Goal: Task Accomplishment & Management: Manage account settings

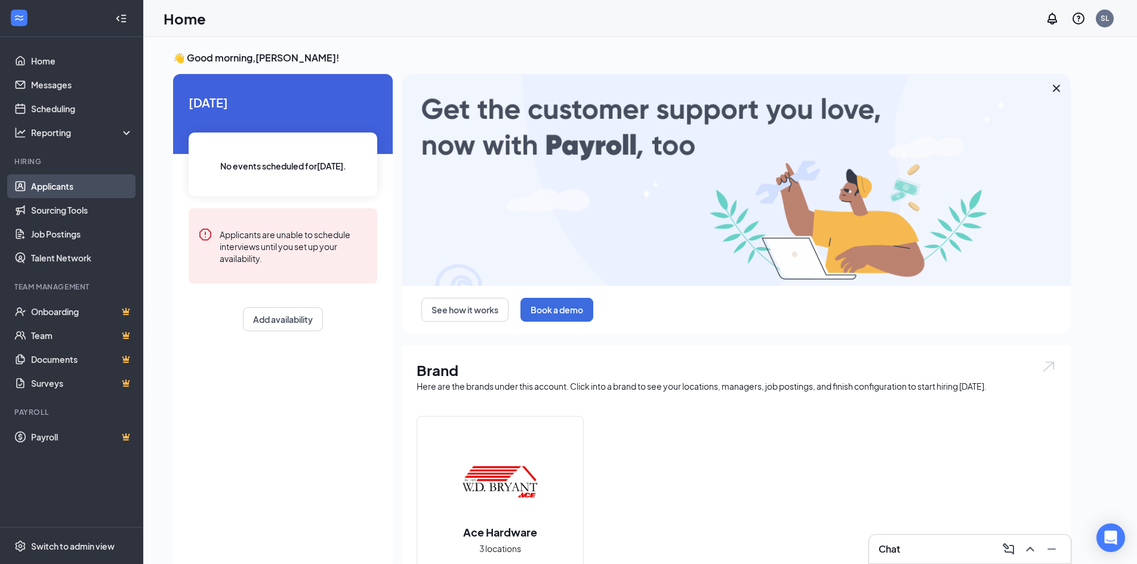
drag, startPoint x: 56, startPoint y: 188, endPoint x: 83, endPoint y: 195, distance: 27.8
click at [56, 188] on link "Applicants" at bounding box center [82, 186] width 102 height 24
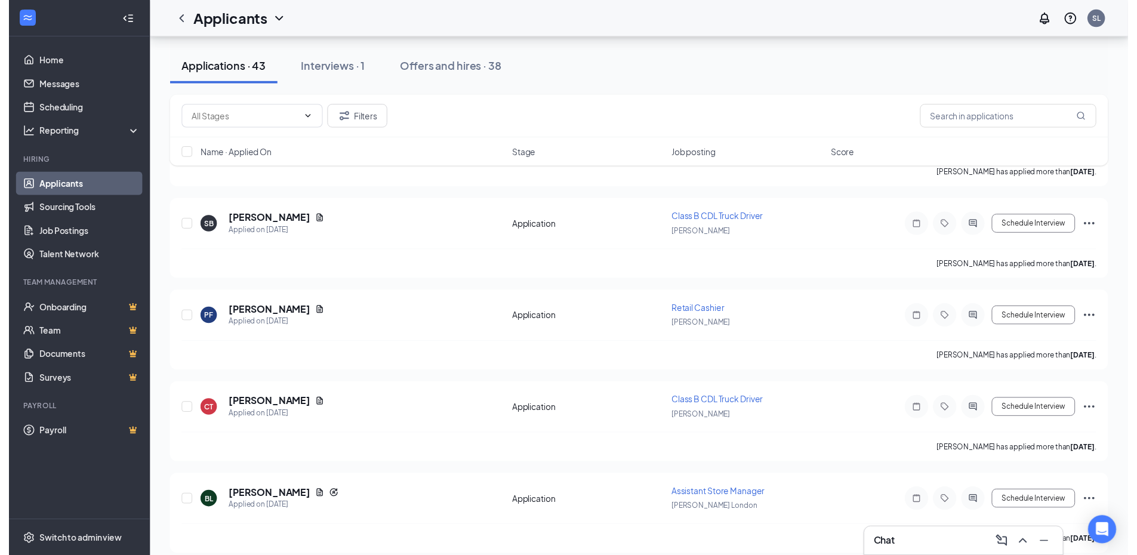
scroll to position [1014, 0]
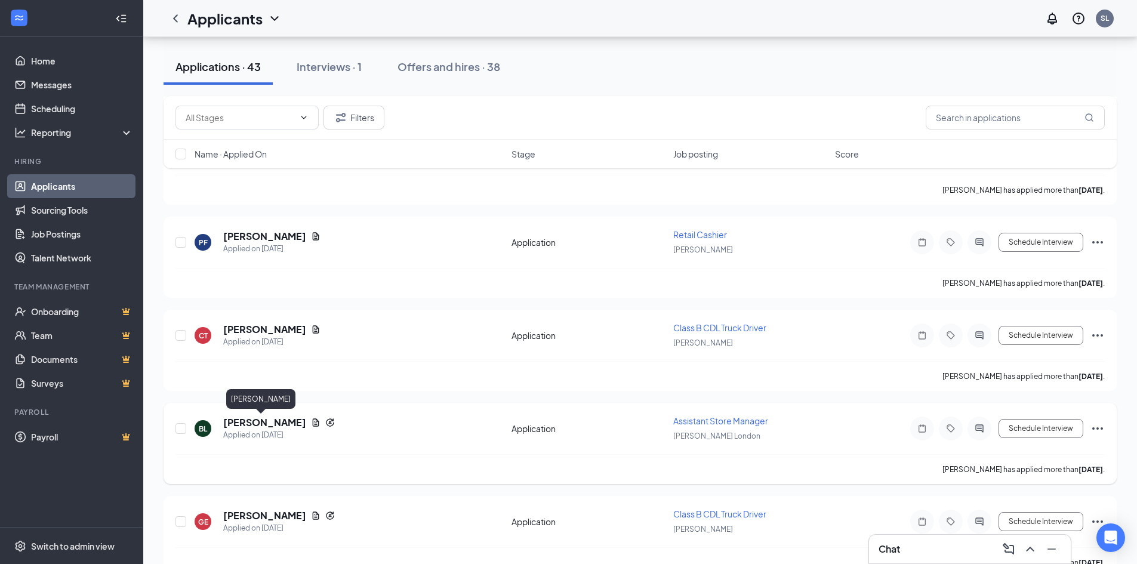
drag, startPoint x: 243, startPoint y: 421, endPoint x: 388, endPoint y: 442, distance: 147.1
click at [243, 421] on h5 "[PERSON_NAME]" at bounding box center [264, 422] width 83 height 13
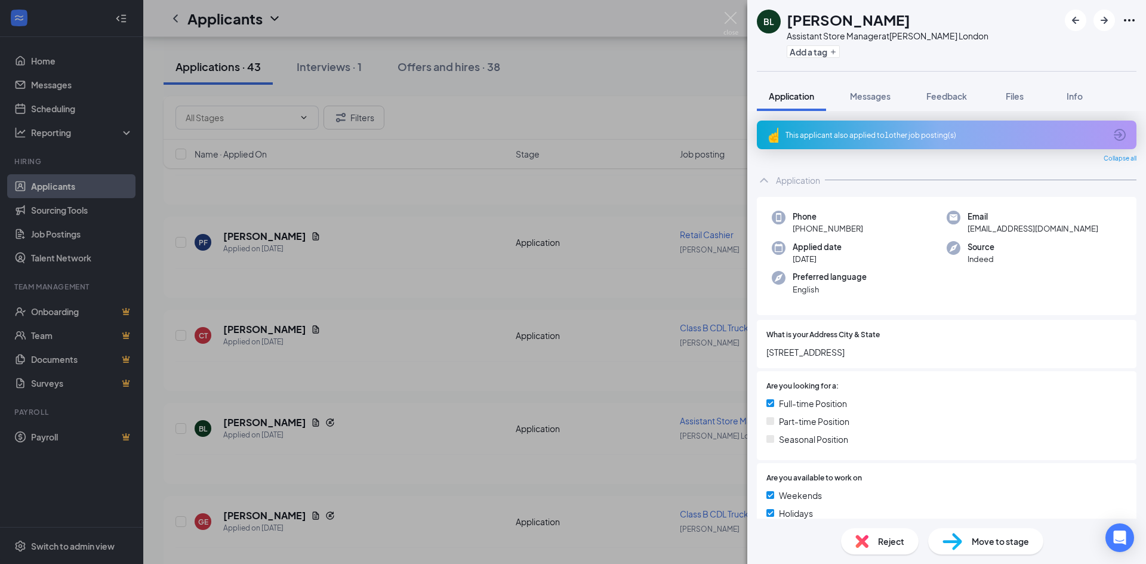
click at [884, 536] on span "Reject" at bounding box center [891, 541] width 26 height 13
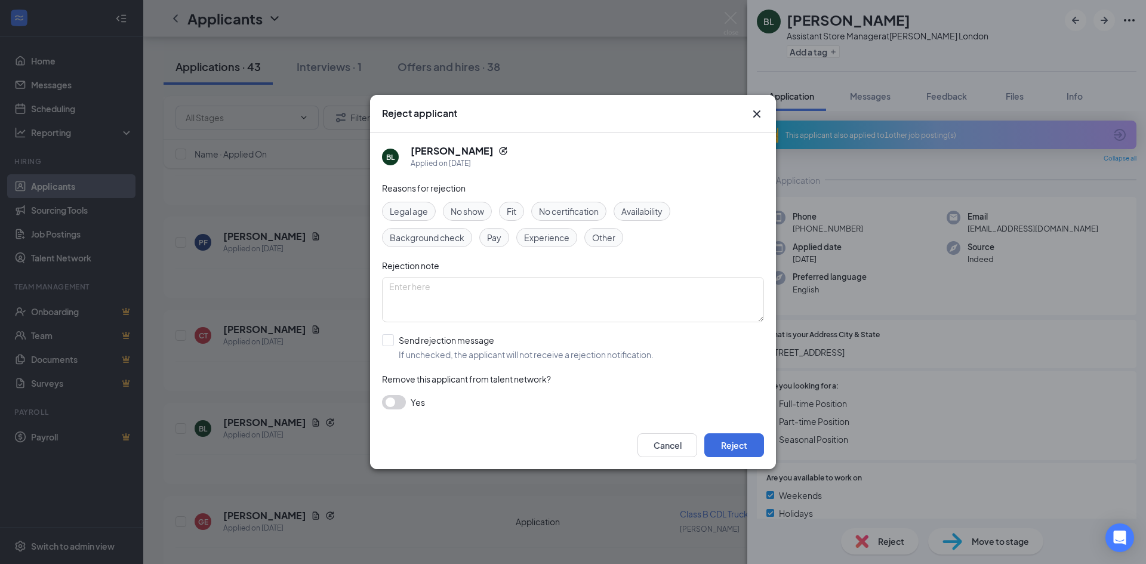
click at [553, 244] on div "Experience" at bounding box center [546, 237] width 61 height 19
click at [390, 337] on input "Send rejection message If unchecked, the applicant will not receive a rejection…" at bounding box center [518, 347] width 272 height 26
checkbox input "true"
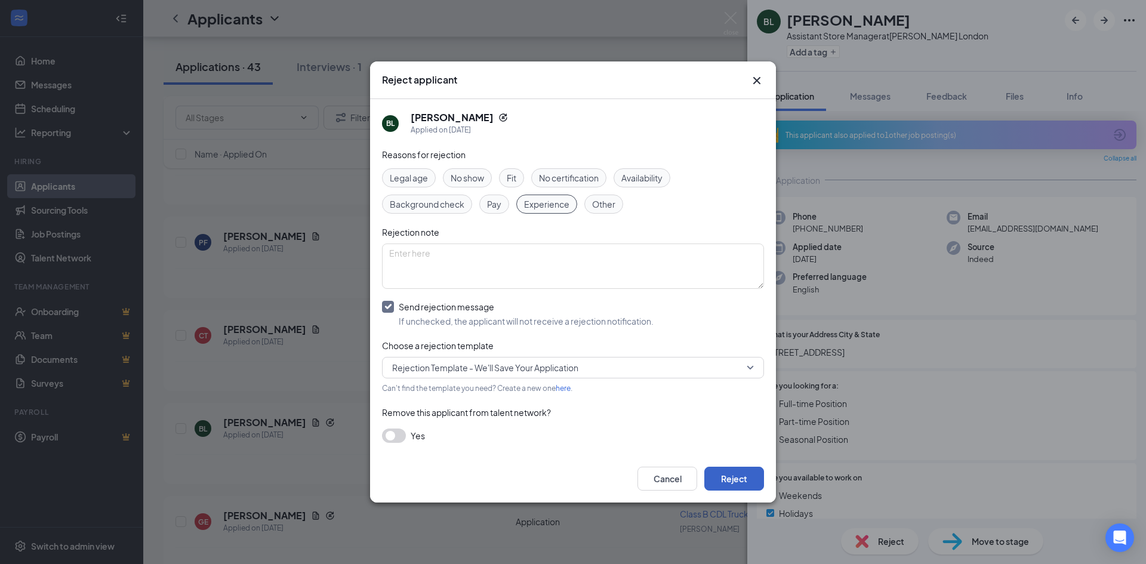
click at [737, 484] on button "Reject" at bounding box center [734, 479] width 60 height 24
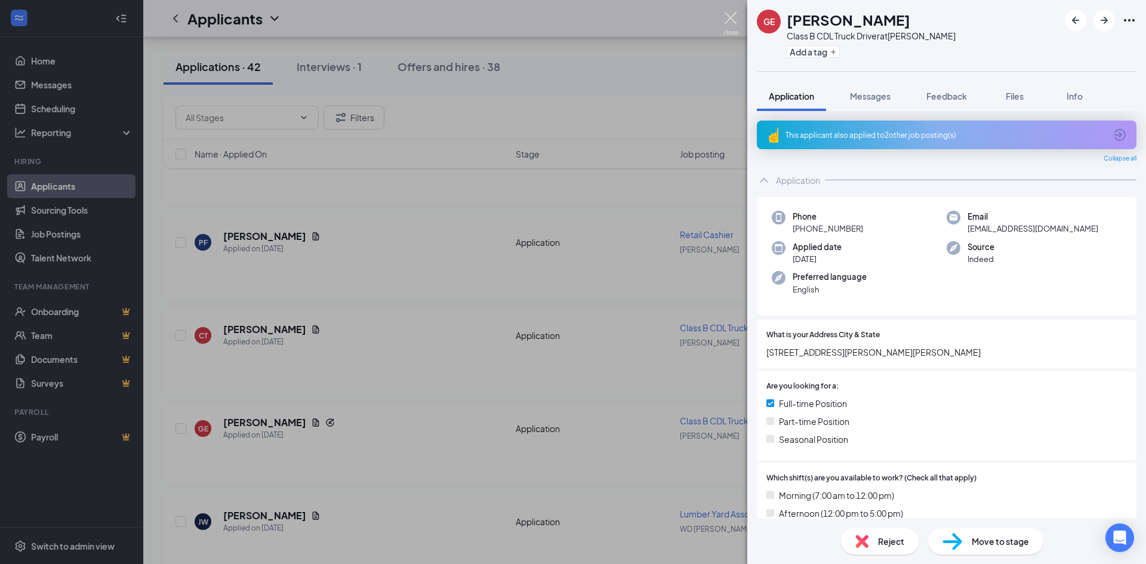
click at [733, 14] on img at bounding box center [730, 23] width 15 height 23
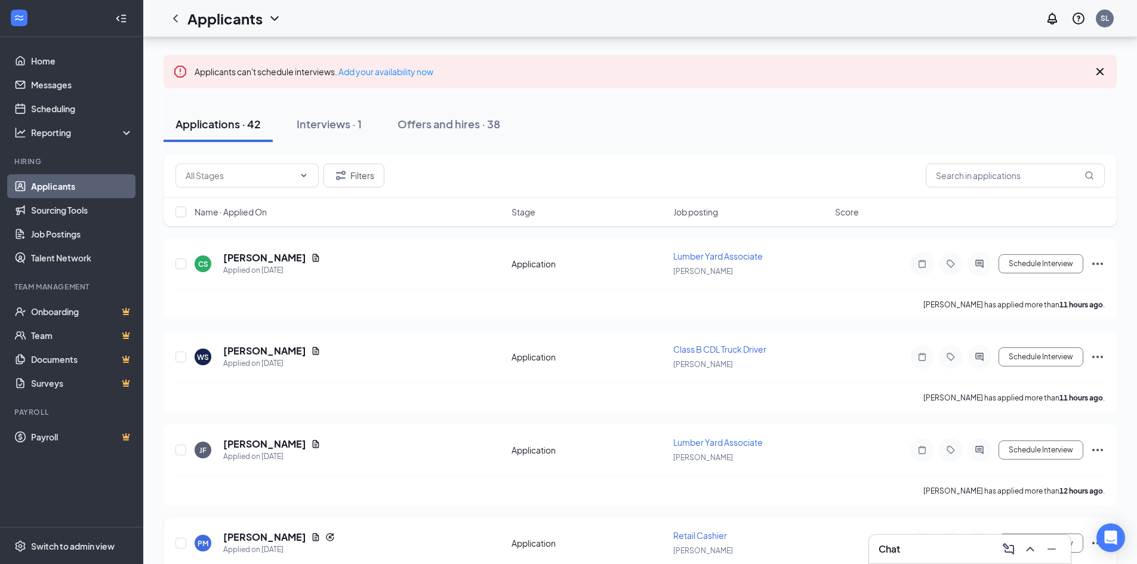
scroll to position [60, 0]
